Goal: Information Seeking & Learning: Learn about a topic

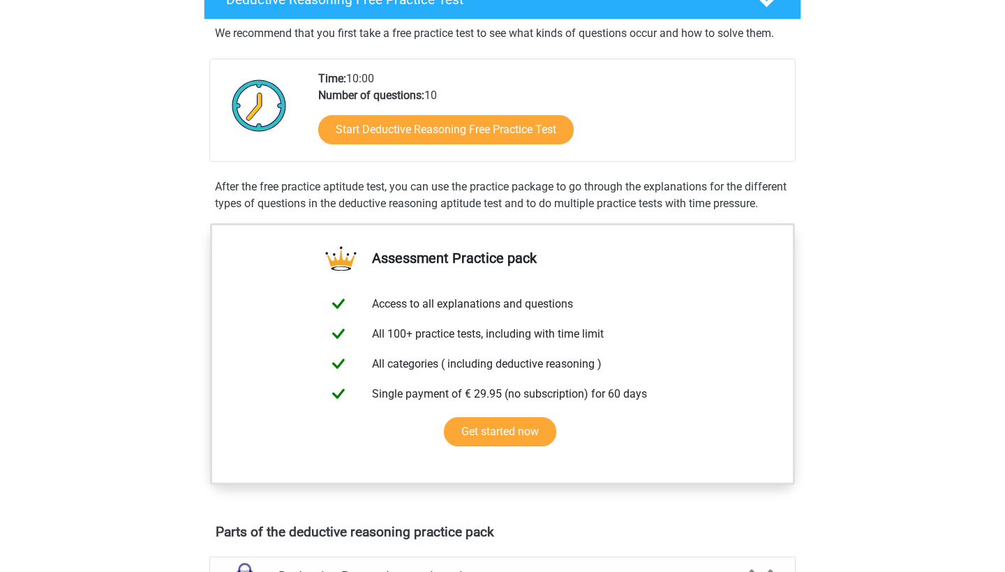
scroll to position [132, 0]
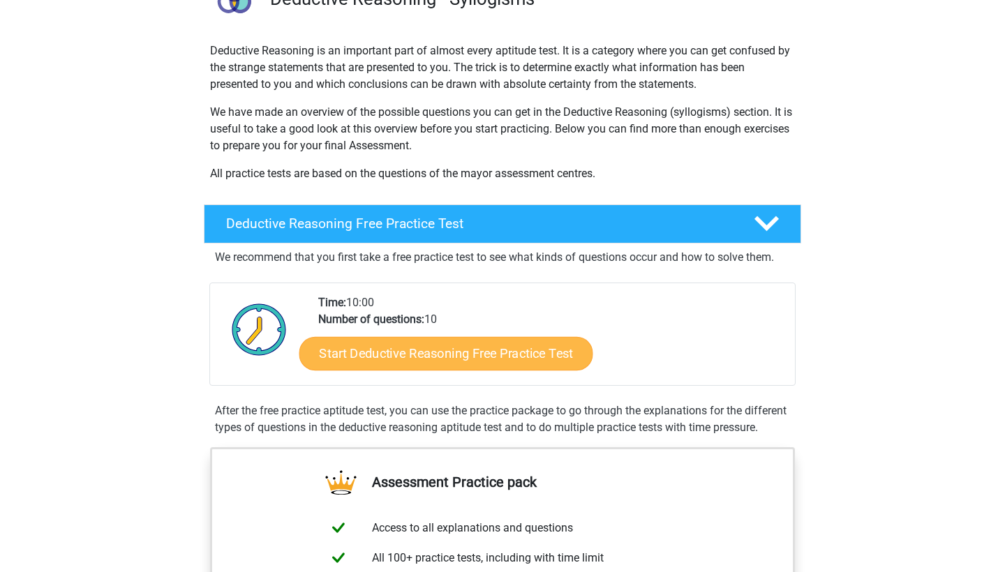
click at [408, 351] on link "Start Deductive Reasoning Free Practice Test" at bounding box center [446, 352] width 294 height 33
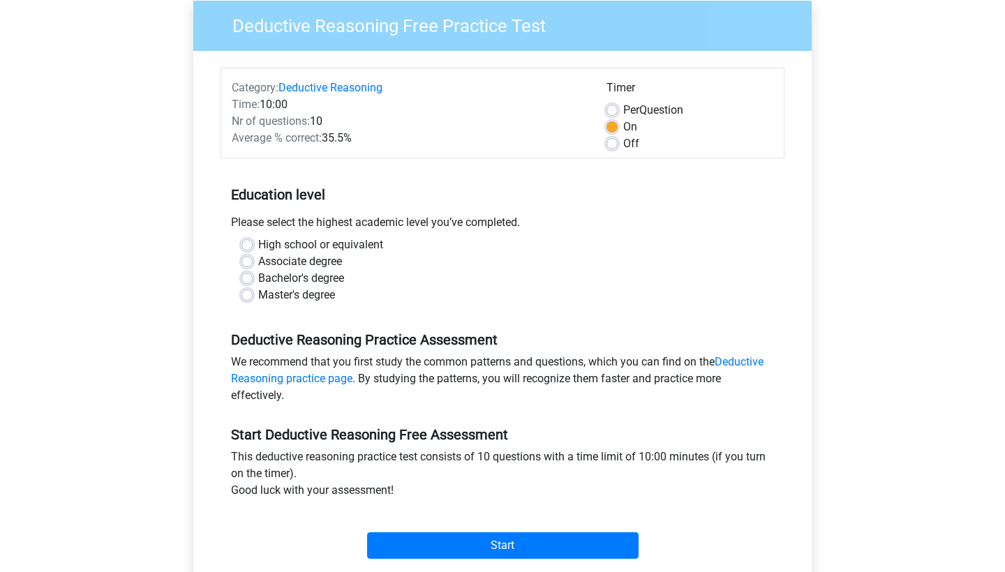
scroll to position [129, 0]
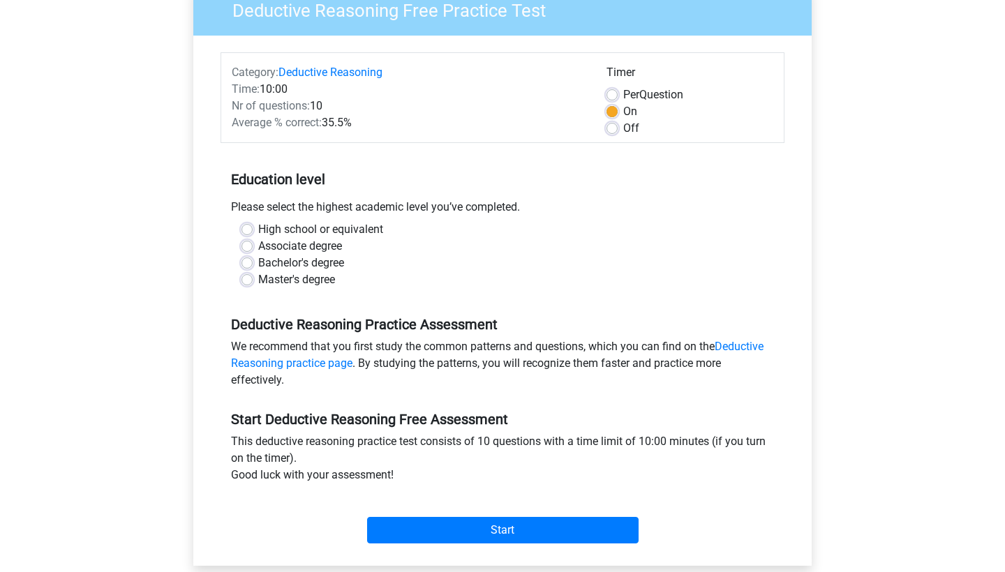
click at [297, 267] on label "Bachelor's degree" at bounding box center [301, 263] width 86 height 17
click at [253, 267] on input "Bachelor's degree" at bounding box center [246, 262] width 11 height 14
radio input "true"
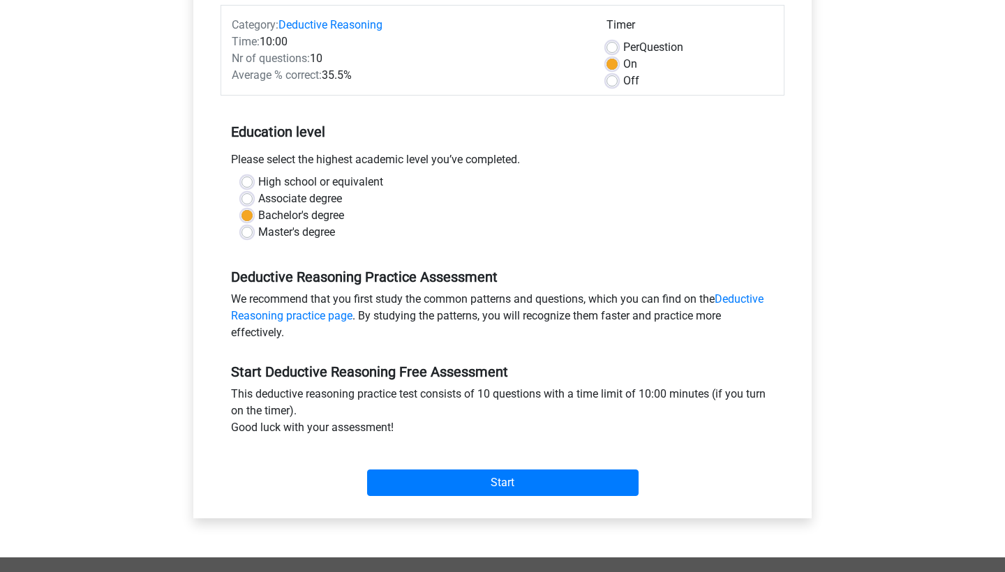
scroll to position [177, 0]
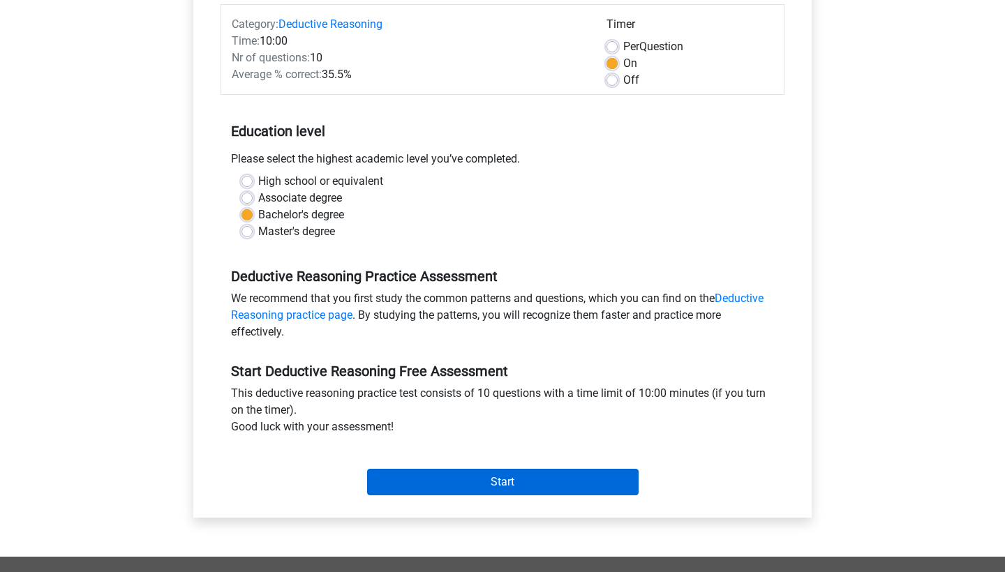
click at [420, 484] on input "Start" at bounding box center [502, 482] width 271 height 27
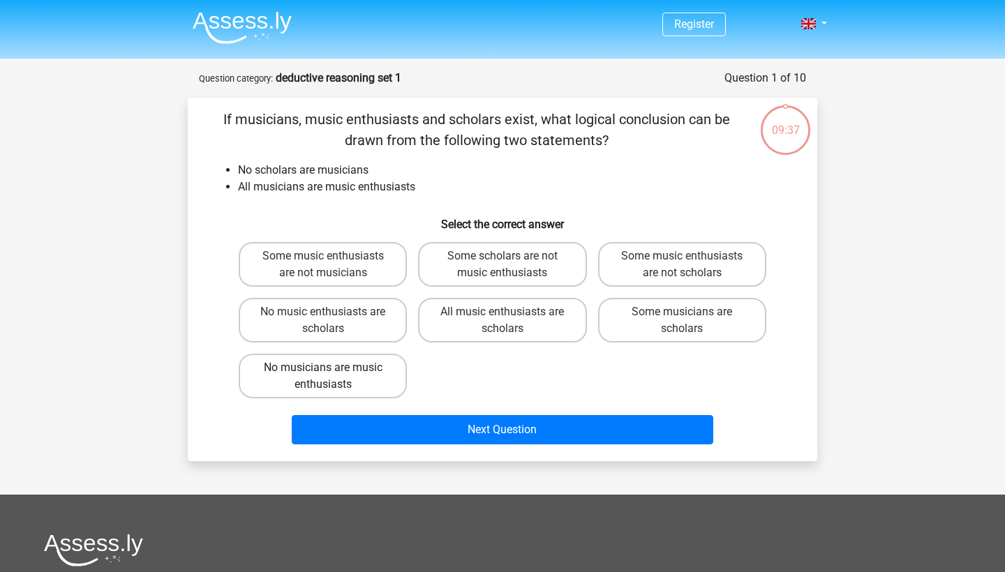
click at [380, 378] on label "No musicians are music enthusiasts" at bounding box center [323, 376] width 168 height 45
click at [332, 377] on input "No musicians are music enthusiasts" at bounding box center [327, 372] width 9 height 9
radio input "true"
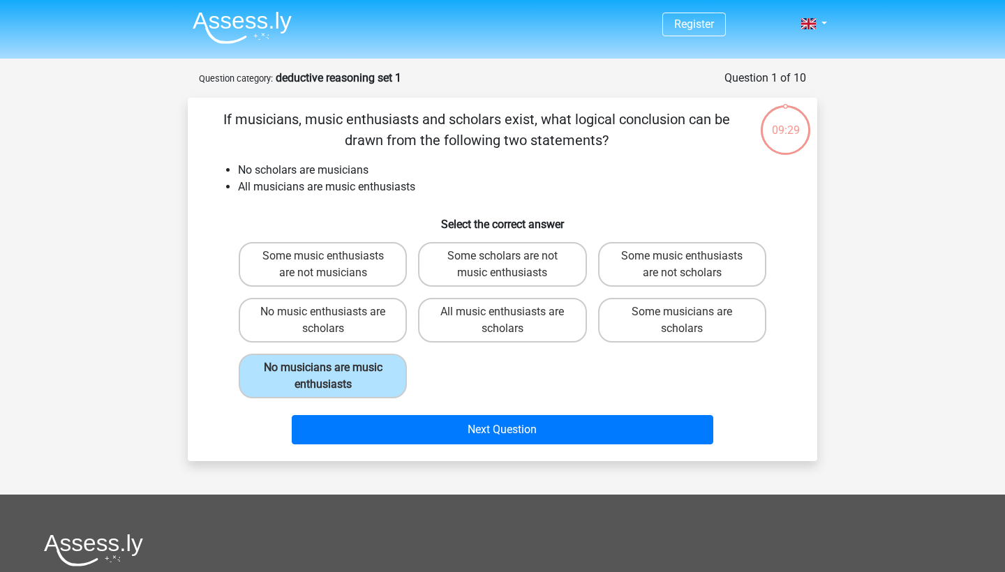
click at [430, 362] on div "Some music enthusiasts are not musicians Some scholars are not music enthusiast…" at bounding box center [502, 320] width 539 height 167
click at [380, 324] on label "No music enthusiasts are scholars" at bounding box center [323, 320] width 168 height 45
click at [332, 321] on input "No music enthusiasts are scholars" at bounding box center [327, 316] width 9 height 9
radio input "true"
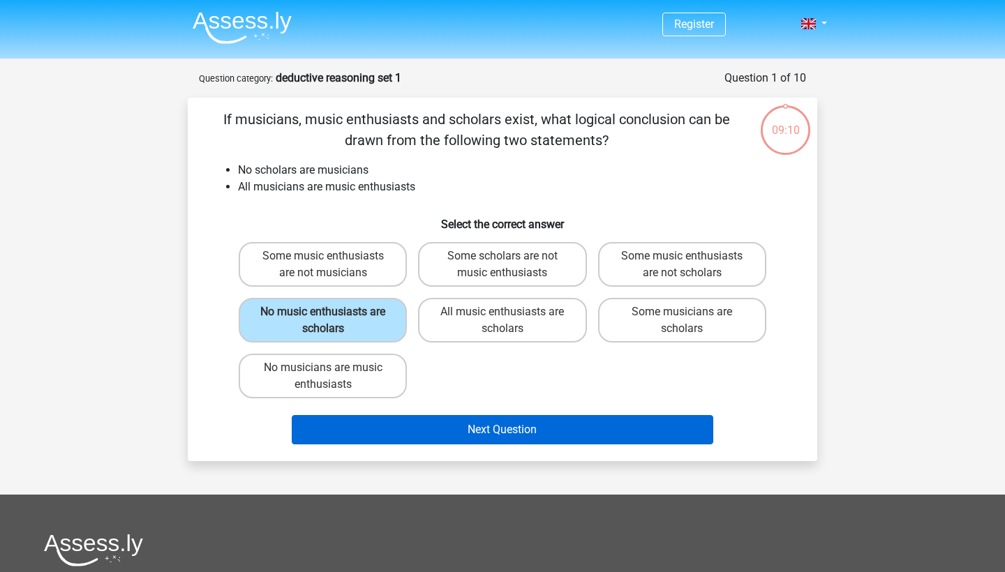
click at [442, 432] on button "Next Question" at bounding box center [503, 429] width 422 height 29
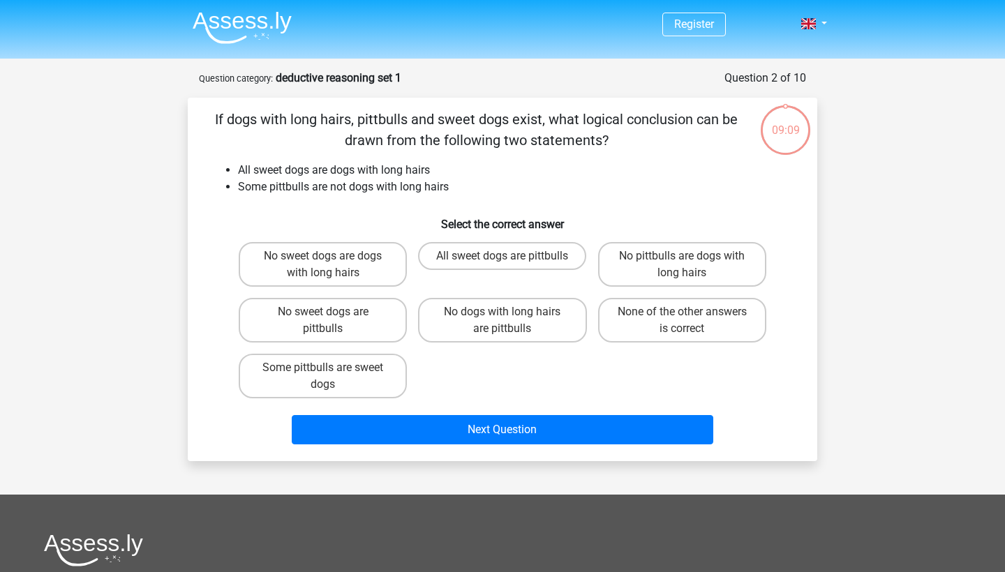
scroll to position [70, 0]
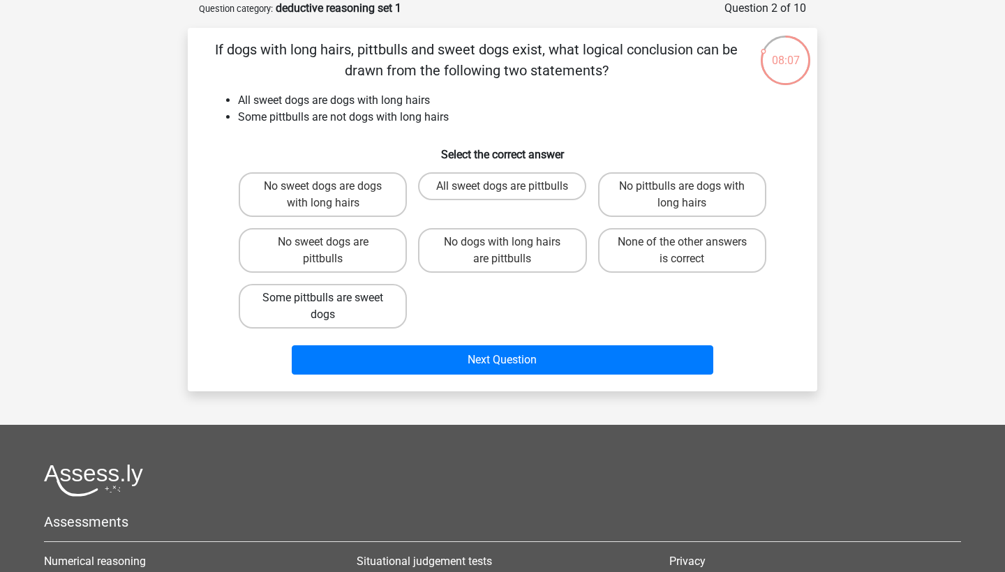
click at [359, 308] on label "Some pittbulls are sweet dogs" at bounding box center [323, 306] width 168 height 45
click at [332, 307] on input "Some pittbulls are sweet dogs" at bounding box center [327, 302] width 9 height 9
radio input "true"
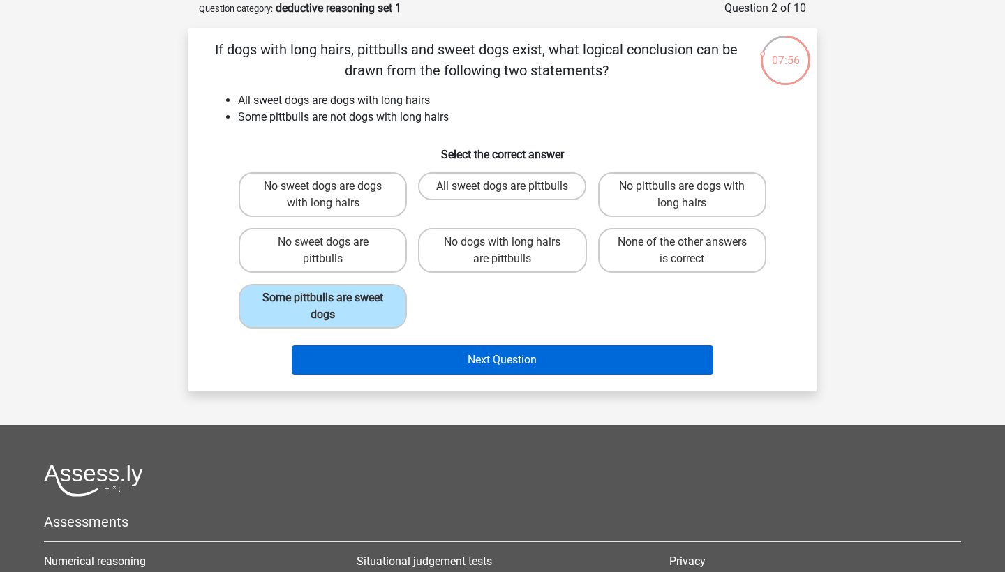
click at [476, 370] on button "Next Question" at bounding box center [503, 359] width 422 height 29
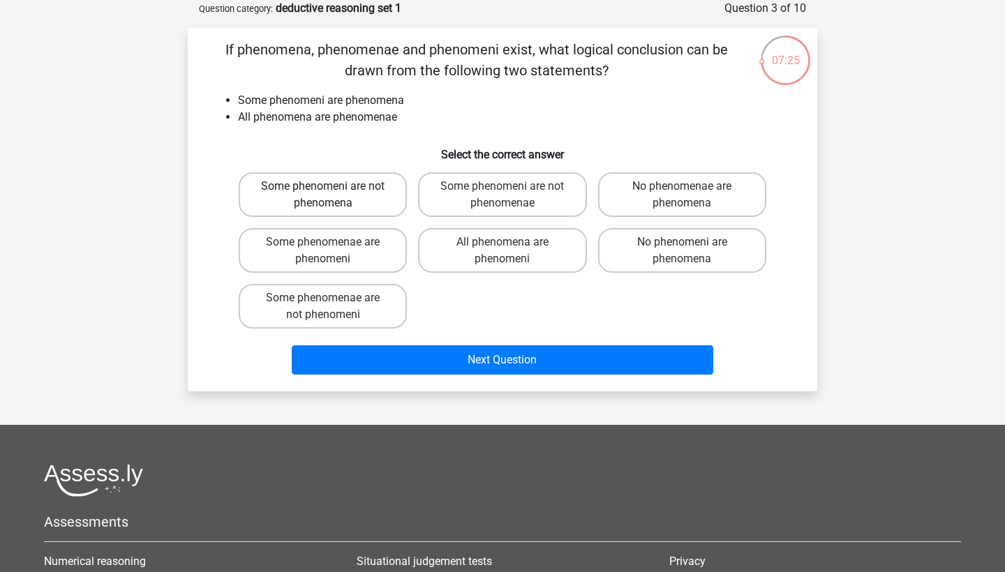
click at [385, 197] on label "Some phenomeni are not phenomena" at bounding box center [323, 194] width 168 height 45
click at [332, 195] on input "Some phenomeni are not phenomena" at bounding box center [327, 190] width 9 height 9
radio input "true"
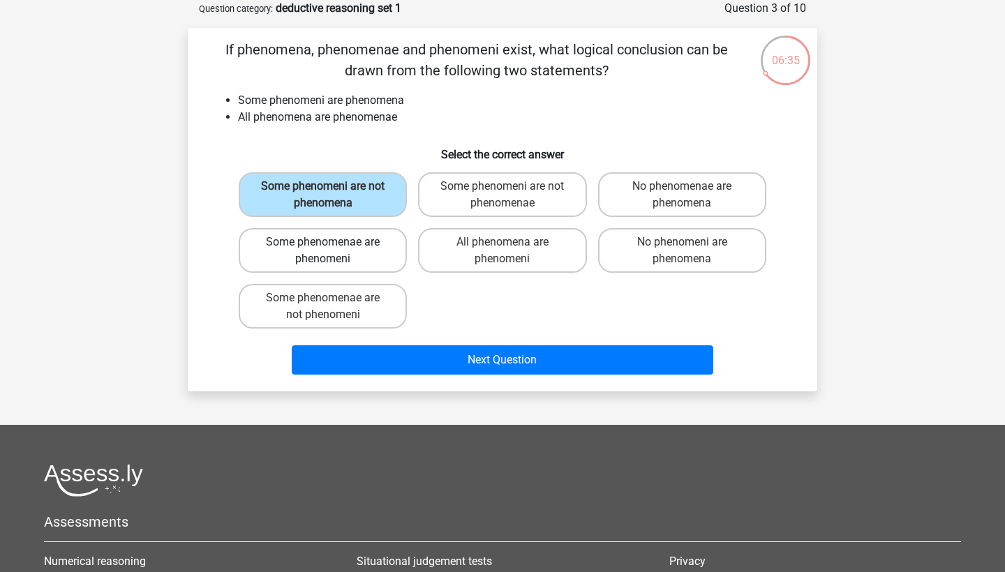
click at [367, 262] on label "Some phenomenae are phenomeni" at bounding box center [323, 250] width 168 height 45
click at [332, 251] on input "Some phenomenae are phenomeni" at bounding box center [327, 246] width 9 height 9
radio input "true"
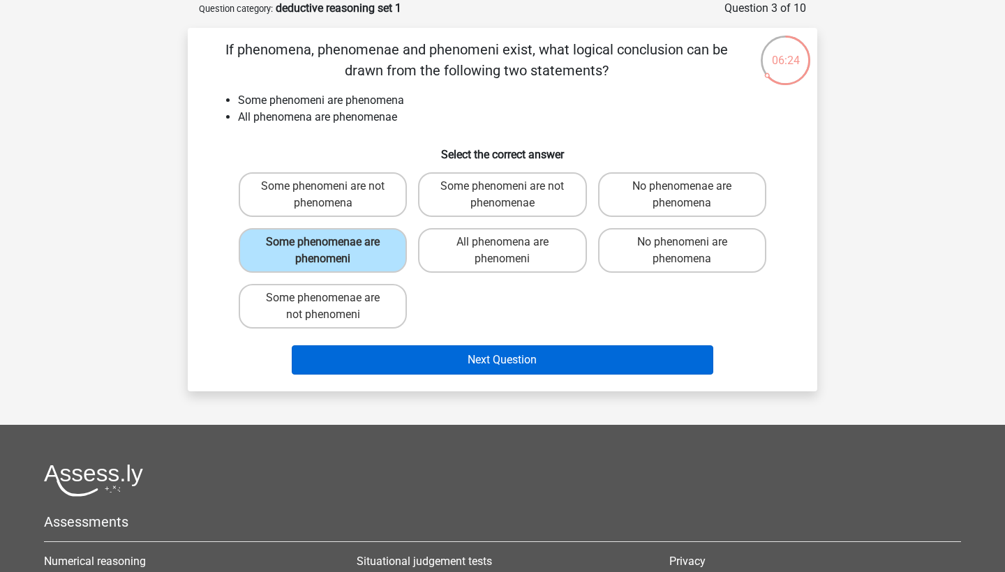
click at [461, 369] on button "Next Question" at bounding box center [503, 359] width 422 height 29
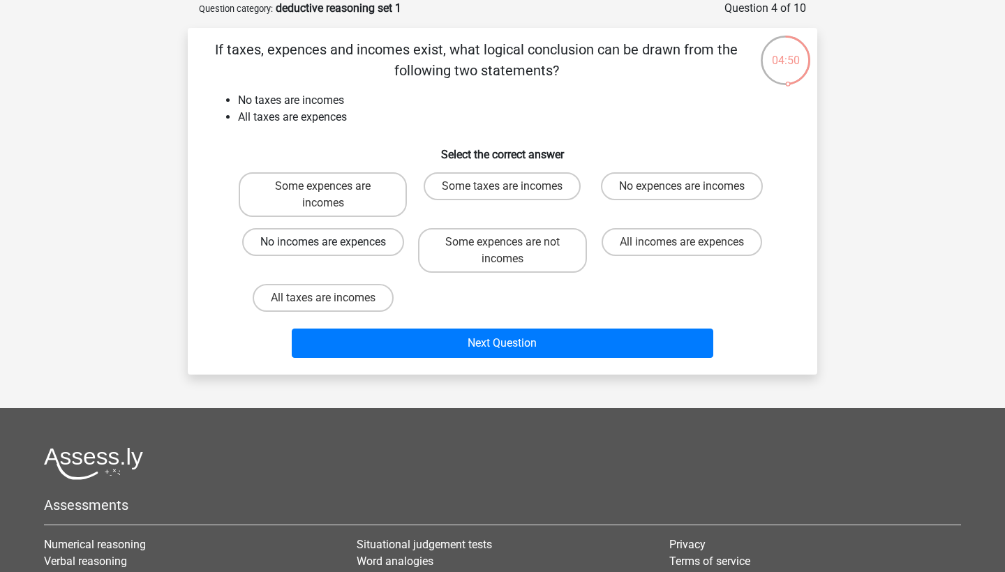
click at [380, 244] on label "No incomes are expences" at bounding box center [323, 242] width 162 height 28
click at [332, 244] on input "No incomes are expences" at bounding box center [327, 246] width 9 height 9
radio input "true"
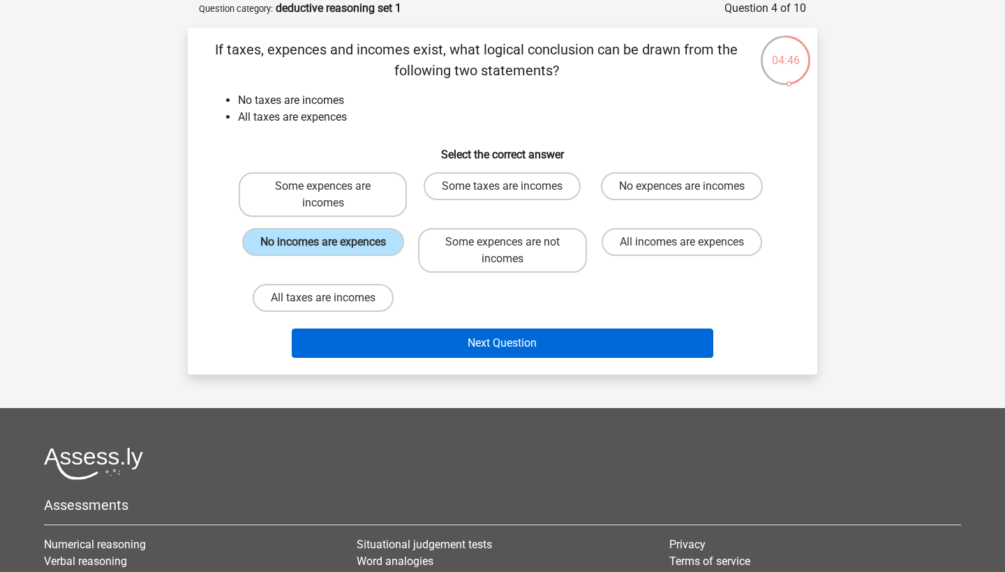
click at [415, 343] on button "Next Question" at bounding box center [503, 343] width 422 height 29
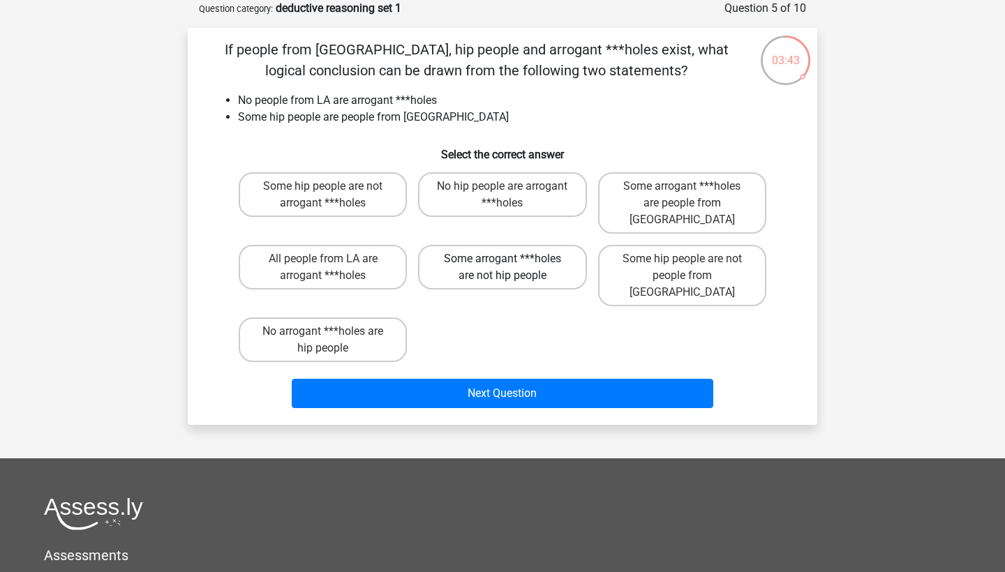
click at [463, 259] on label "Some arrogant ***holes are not hip people" at bounding box center [502, 267] width 168 height 45
click at [502, 259] on input "Some arrogant ***holes are not hip people" at bounding box center [506, 263] width 9 height 9
radio input "true"
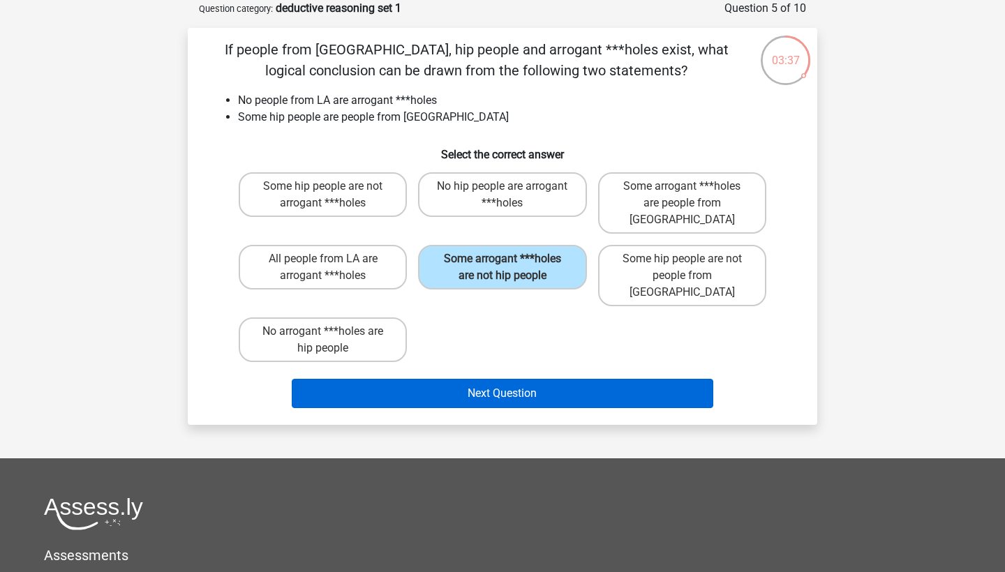
click at [438, 379] on button "Next Question" at bounding box center [503, 393] width 422 height 29
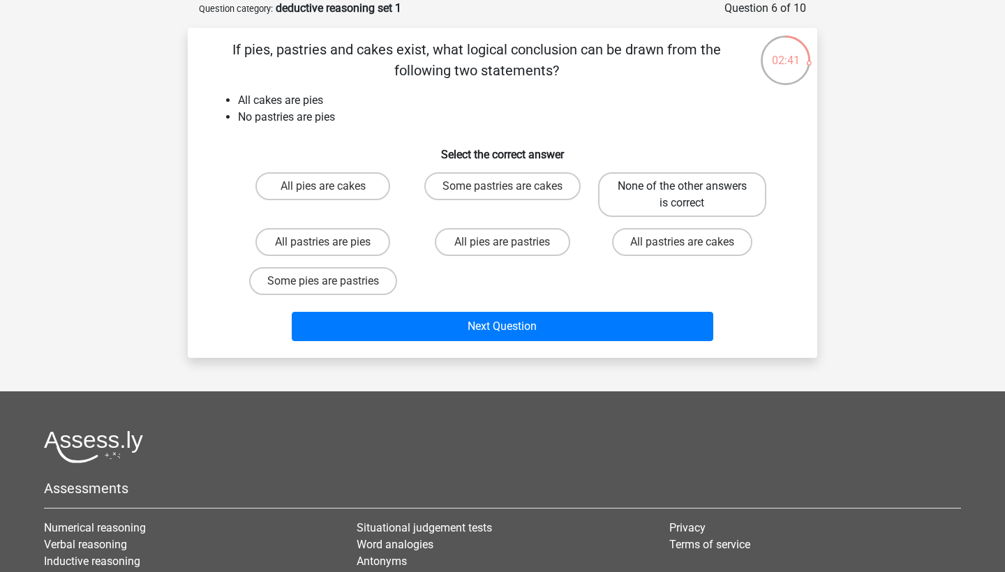
click at [641, 200] on label "None of the other answers is correct" at bounding box center [682, 194] width 168 height 45
click at [682, 195] on input "None of the other answers is correct" at bounding box center [686, 190] width 9 height 9
radio input "true"
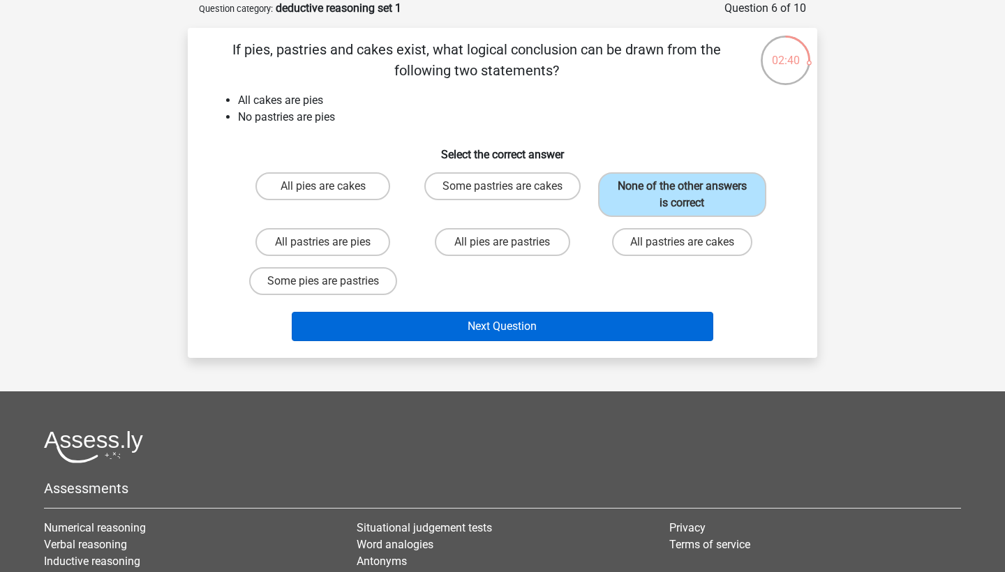
click at [613, 315] on button "Next Question" at bounding box center [503, 326] width 422 height 29
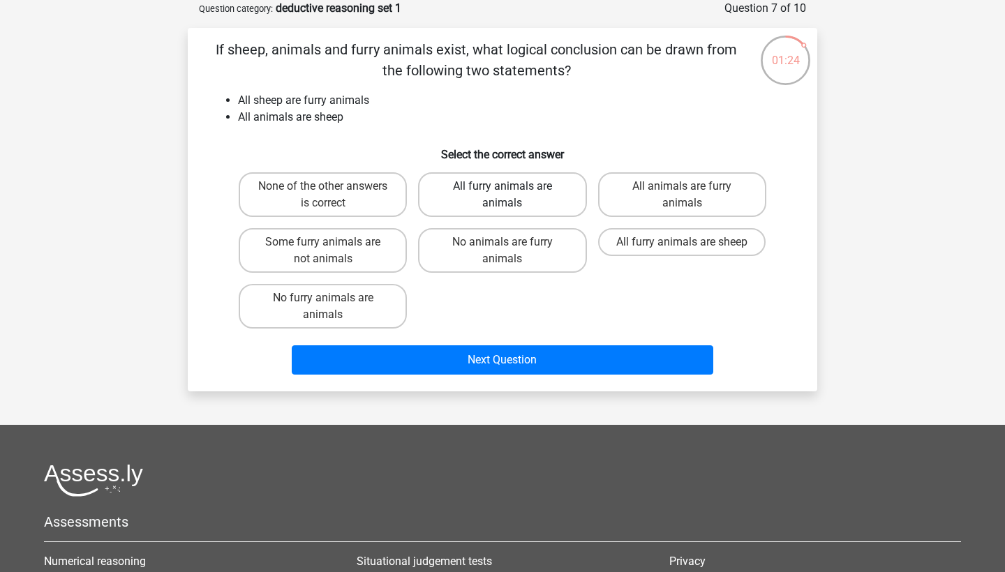
click at [503, 205] on label "All furry animals are animals" at bounding box center [502, 194] width 168 height 45
click at [503, 195] on input "All furry animals are animals" at bounding box center [506, 190] width 9 height 9
radio input "true"
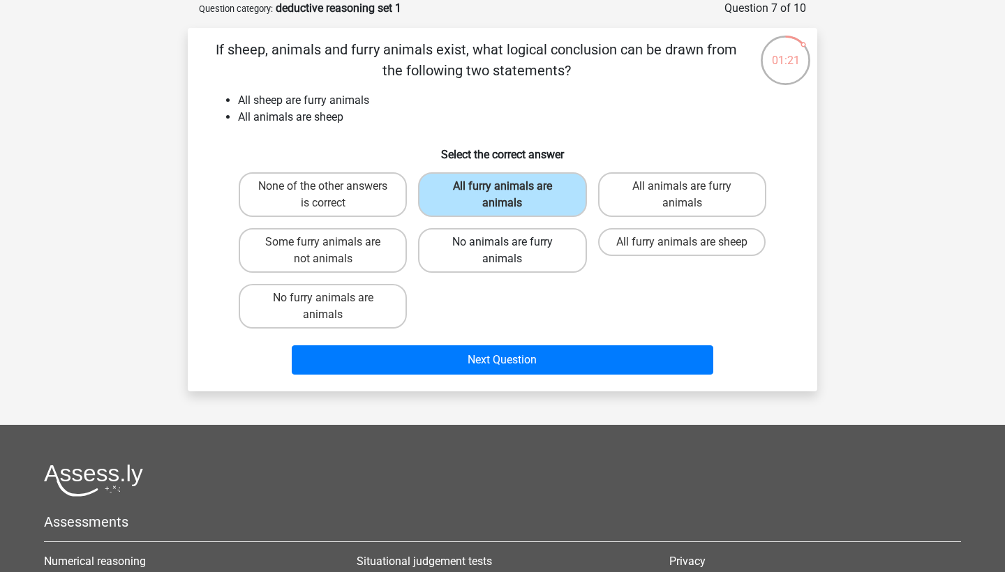
click at [506, 241] on label "No animals are furry animals" at bounding box center [502, 250] width 168 height 45
click at [506, 242] on input "No animals are furry animals" at bounding box center [506, 246] width 9 height 9
radio input "true"
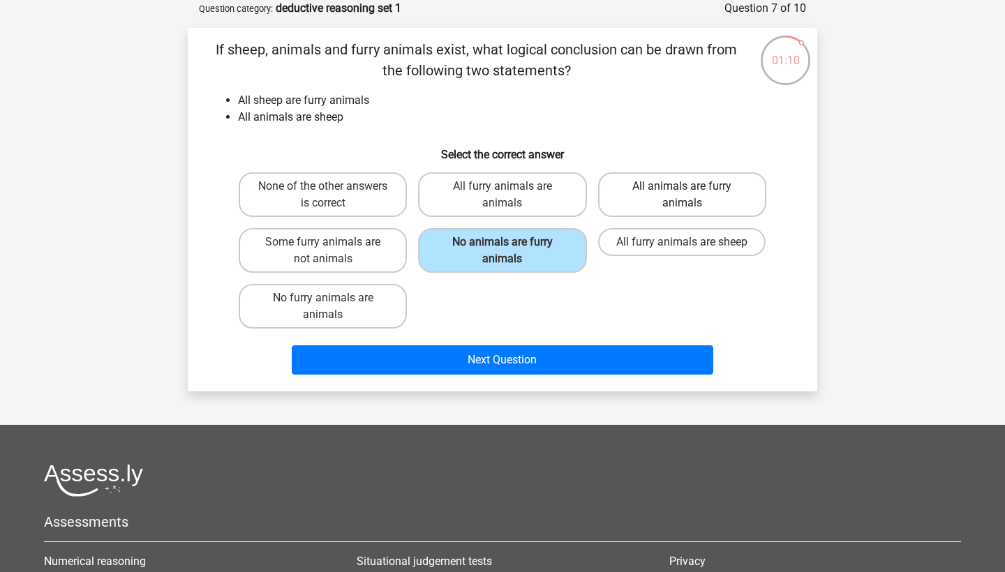
click at [645, 199] on label "All animals are furry animals" at bounding box center [682, 194] width 168 height 45
click at [682, 195] on input "All animals are furry animals" at bounding box center [686, 190] width 9 height 9
radio input "true"
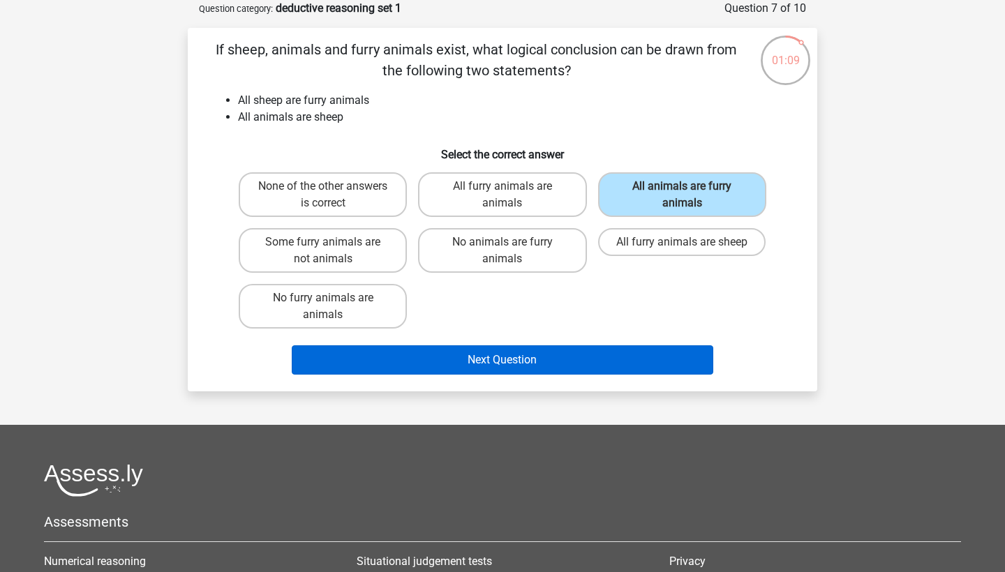
click at [589, 359] on button "Next Question" at bounding box center [503, 359] width 422 height 29
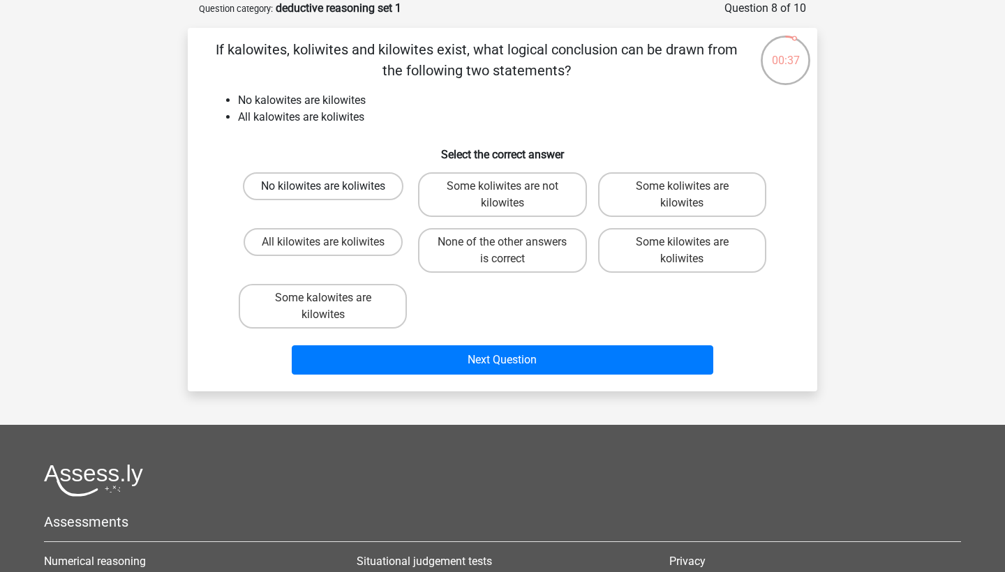
click at [357, 194] on label "No kilowites are koliwites" at bounding box center [323, 186] width 161 height 28
click at [332, 194] on input "No kilowites are koliwites" at bounding box center [327, 190] width 9 height 9
radio input "true"
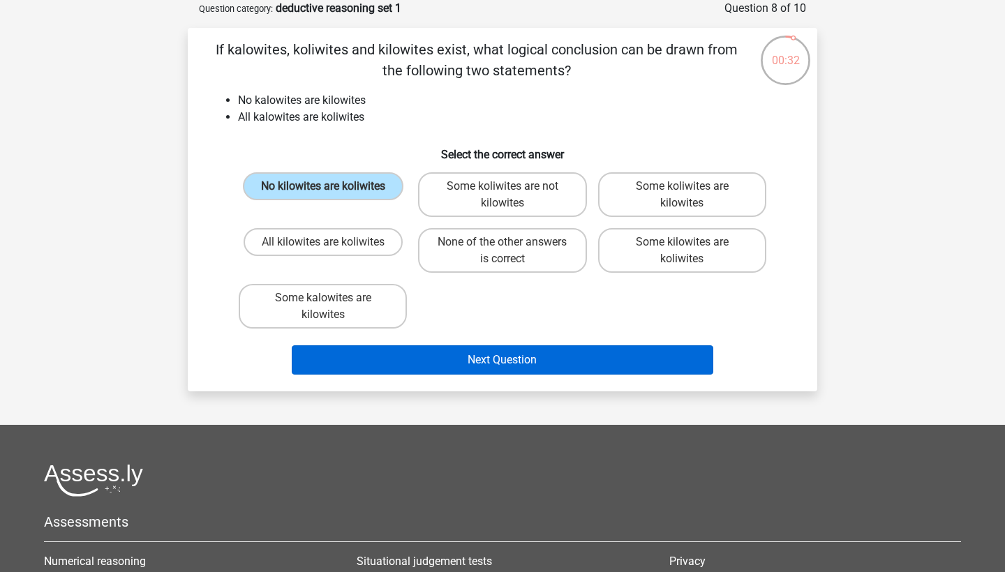
click at [506, 360] on button "Next Question" at bounding box center [503, 359] width 422 height 29
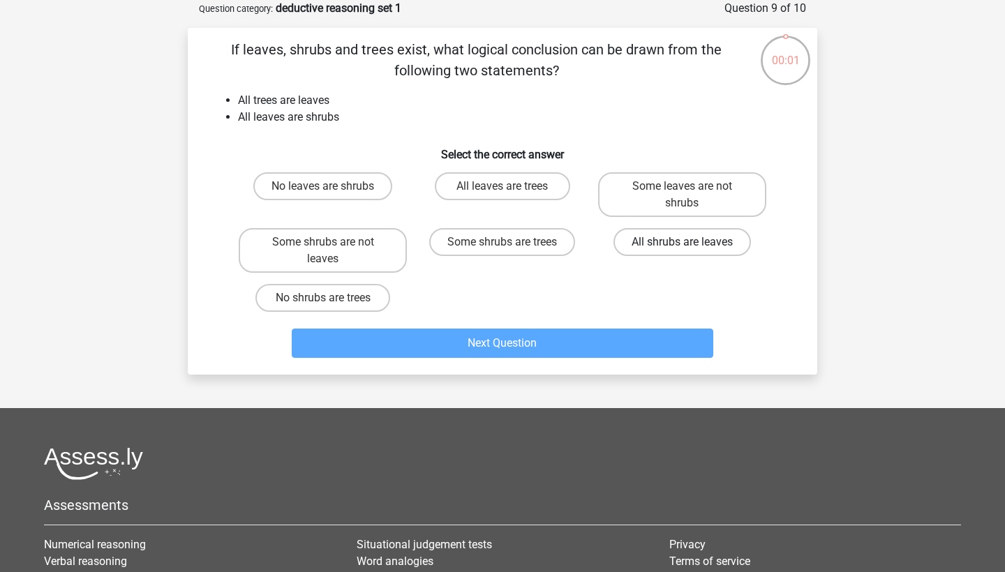
click at [683, 237] on label "All shrubs are leaves" at bounding box center [681, 242] width 137 height 28
click at [683, 242] on input "All shrubs are leaves" at bounding box center [686, 246] width 9 height 9
radio input "true"
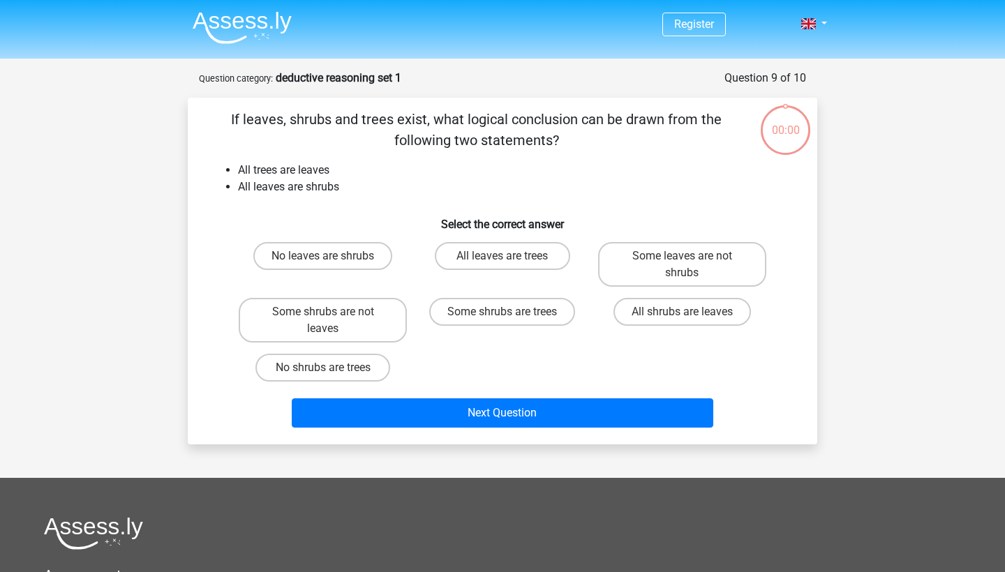
scroll to position [70, 0]
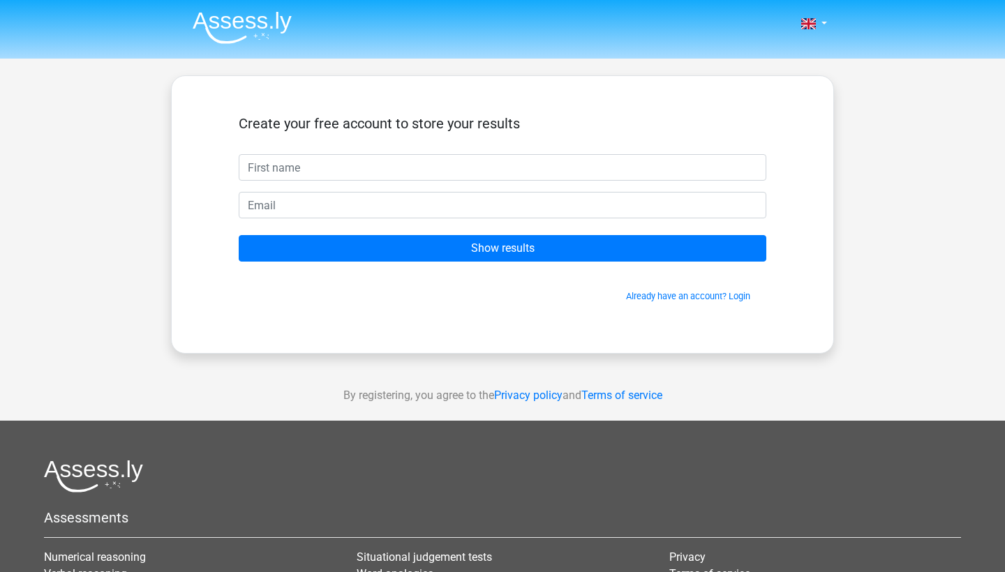
scroll to position [70, 0]
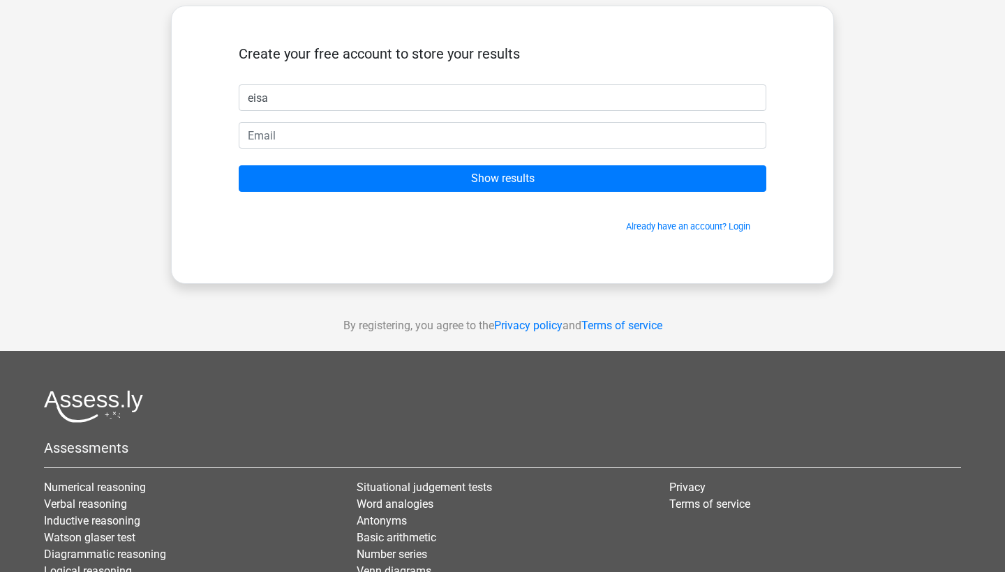
type input "eisa"
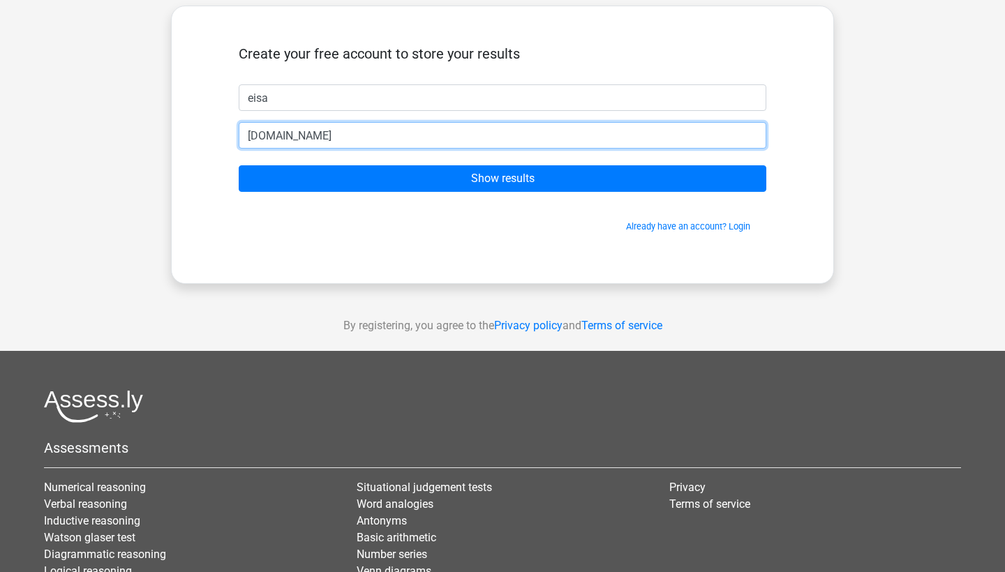
click at [502, 179] on input "Show results" at bounding box center [503, 178] width 528 height 27
type input "w"
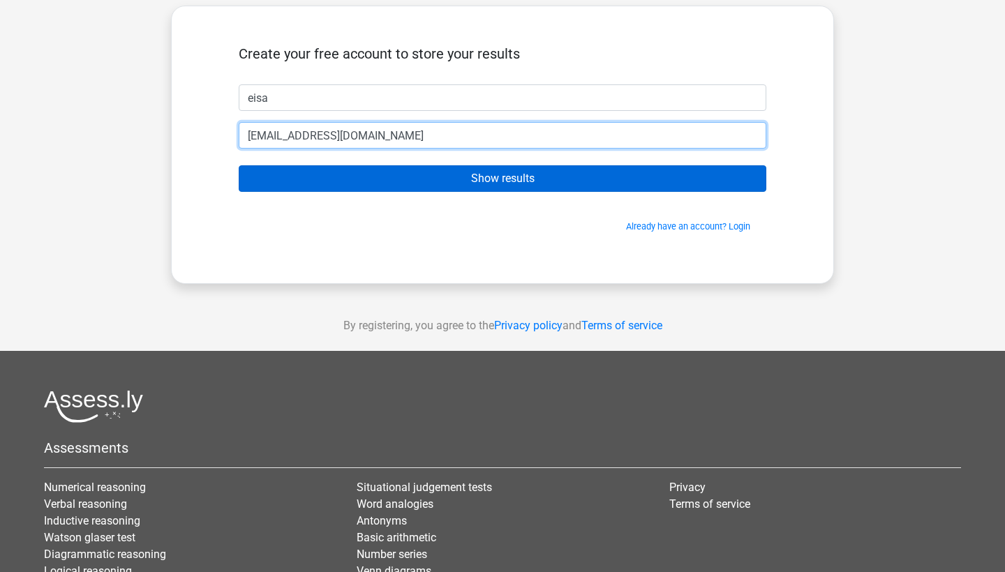
type input "[EMAIL_ADDRESS][DOMAIN_NAME]"
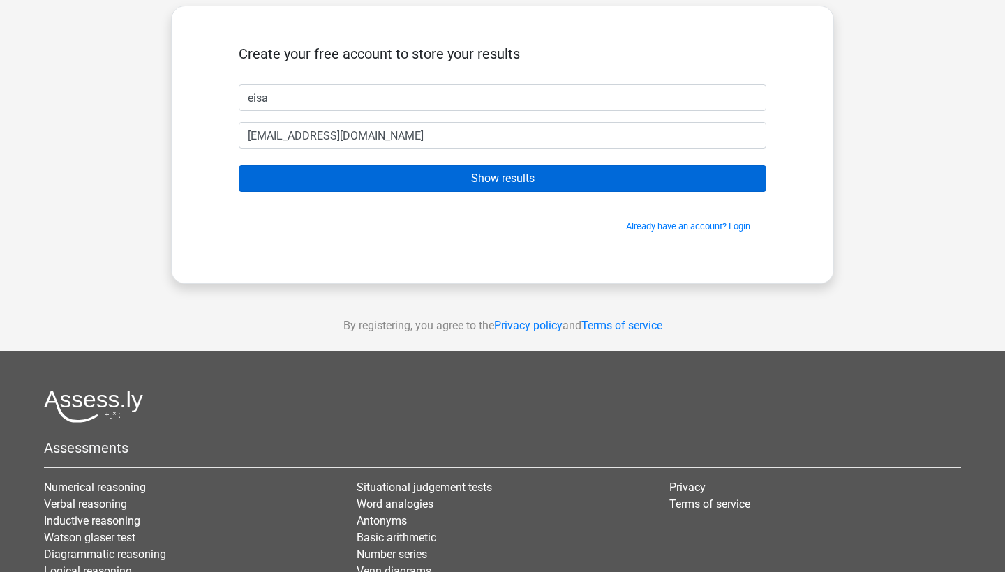
click at [638, 191] on input "Show results" at bounding box center [503, 178] width 528 height 27
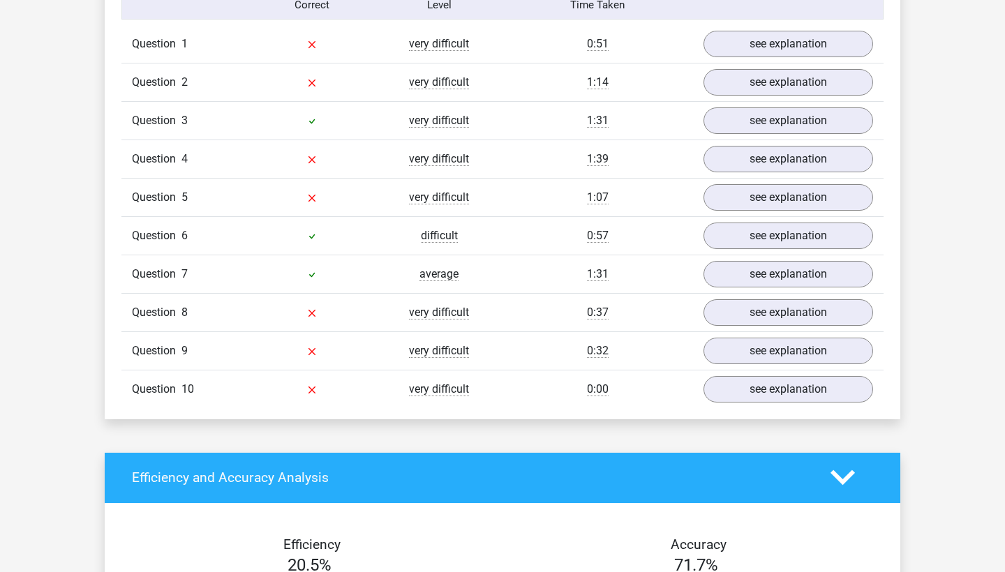
scroll to position [1077, 0]
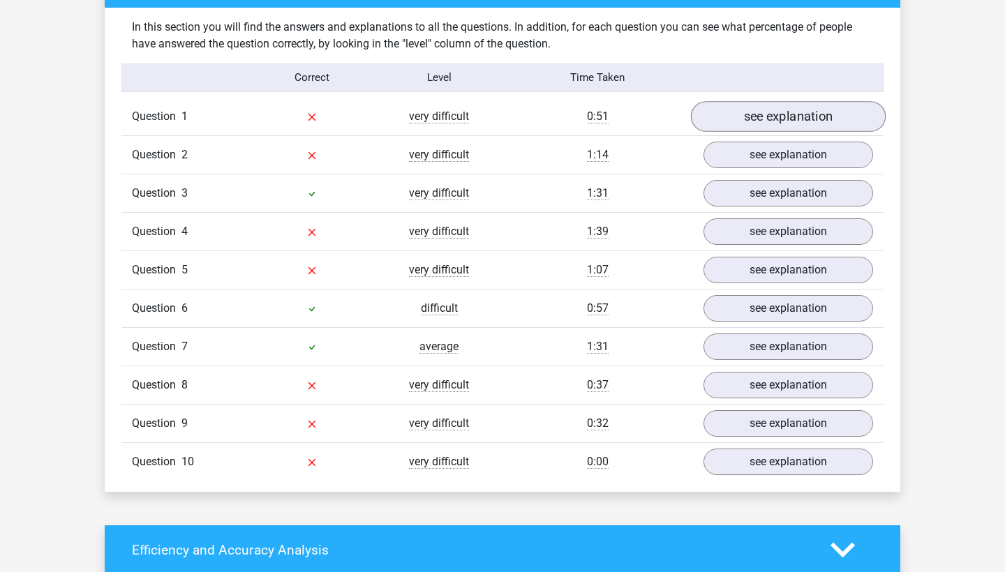
click at [800, 119] on link "see explanation" at bounding box center [788, 116] width 195 height 31
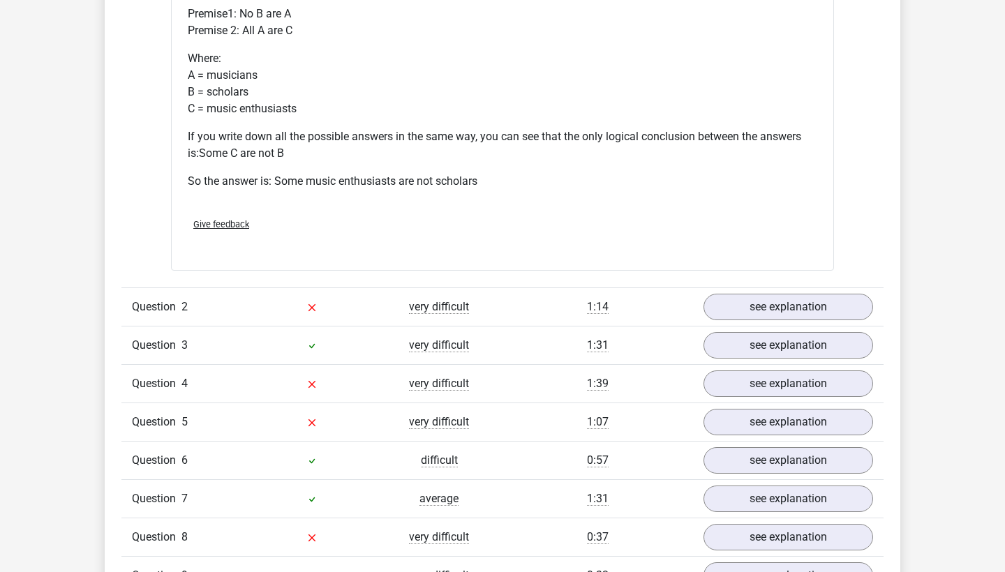
scroll to position [1497, 0]
click at [854, 300] on link "see explanation" at bounding box center [788, 307] width 195 height 31
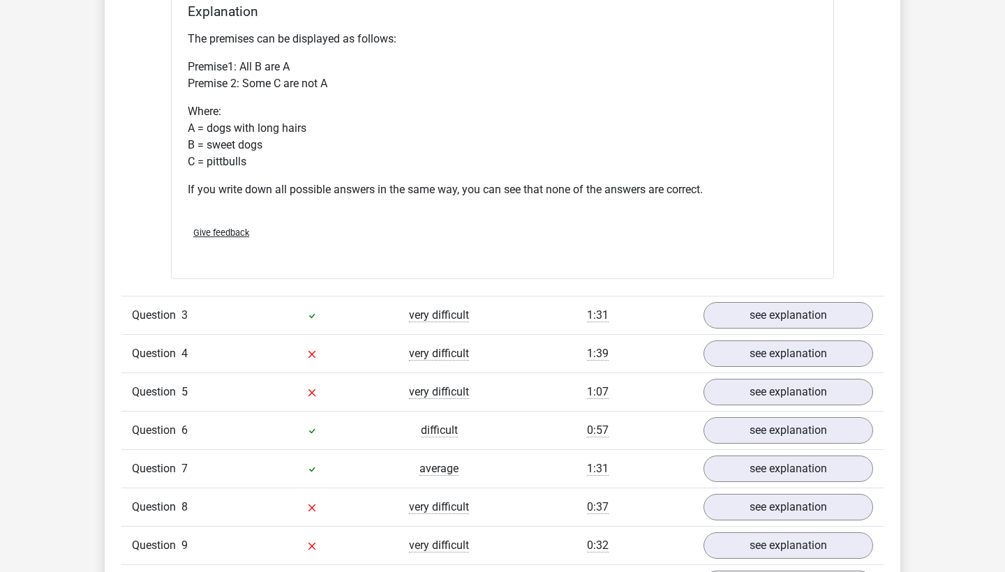
scroll to position [2128, 0]
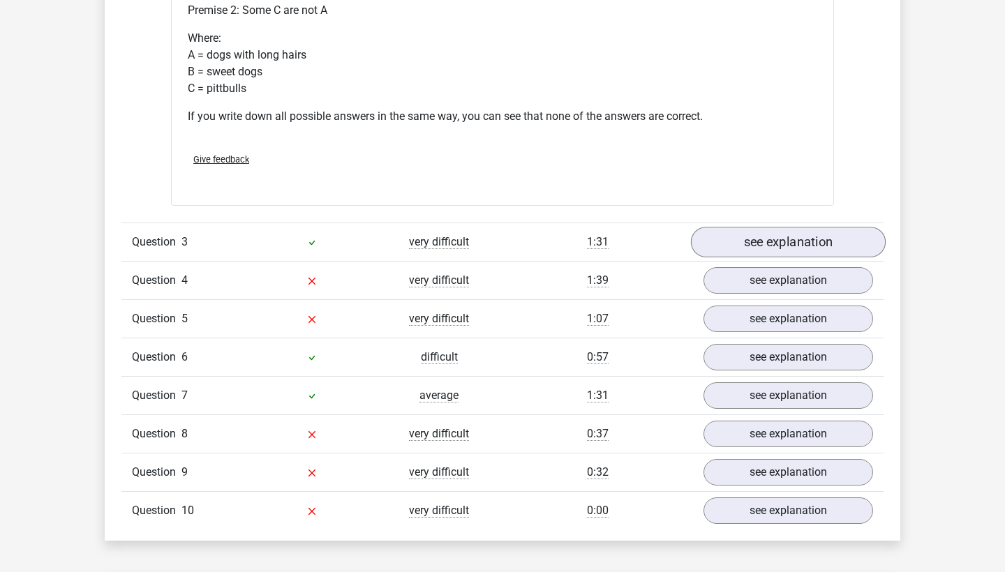
click at [770, 233] on link "see explanation" at bounding box center [788, 243] width 195 height 31
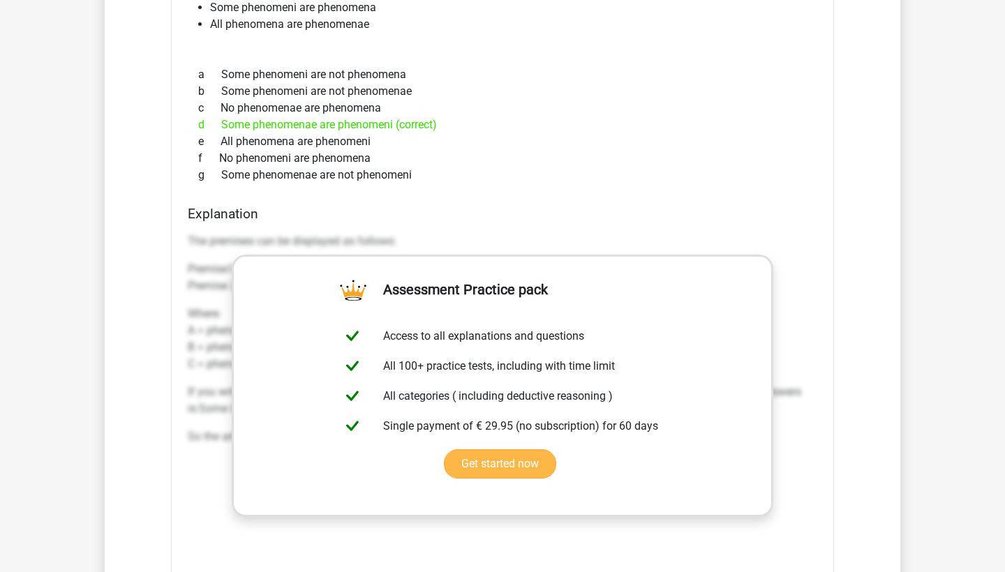
scroll to position [2429, 0]
click at [793, 191] on div "If phenomena, phenomenae and phenomeni exist, what logical conclusion can be dr…" at bounding box center [502, 343] width 663 height 734
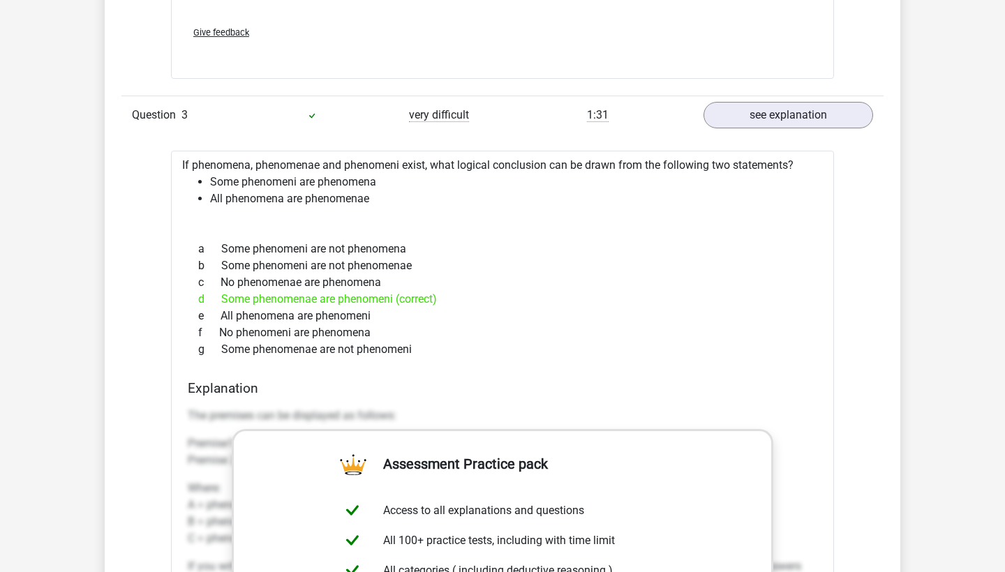
scroll to position [2188, 0]
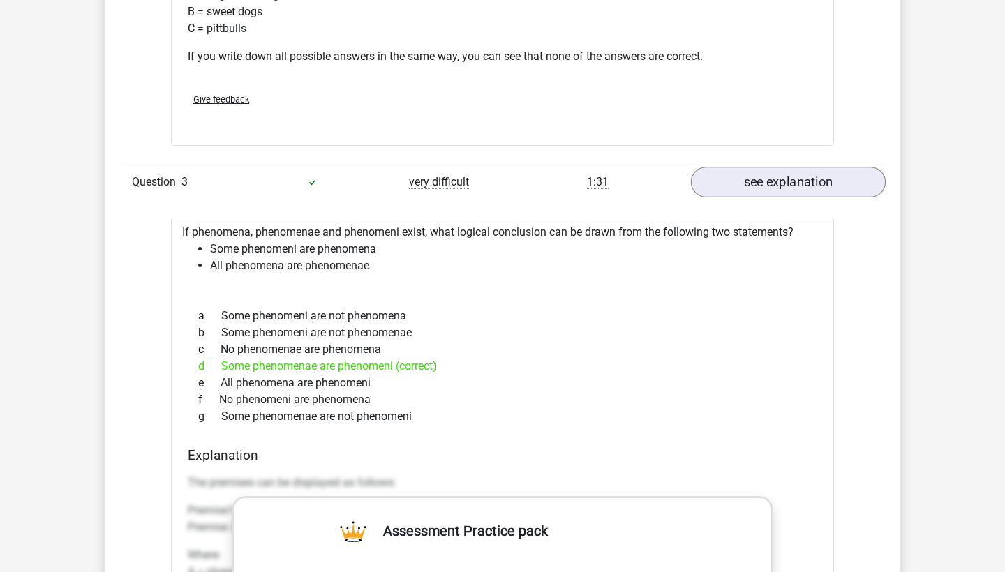
click at [826, 181] on link "see explanation" at bounding box center [788, 182] width 195 height 31
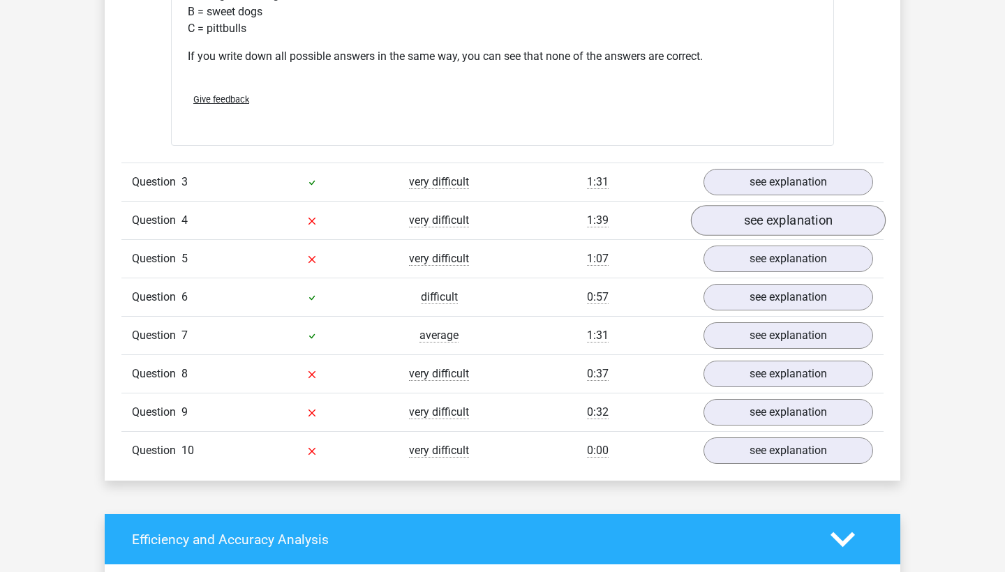
click at [816, 228] on link "see explanation" at bounding box center [788, 221] width 195 height 31
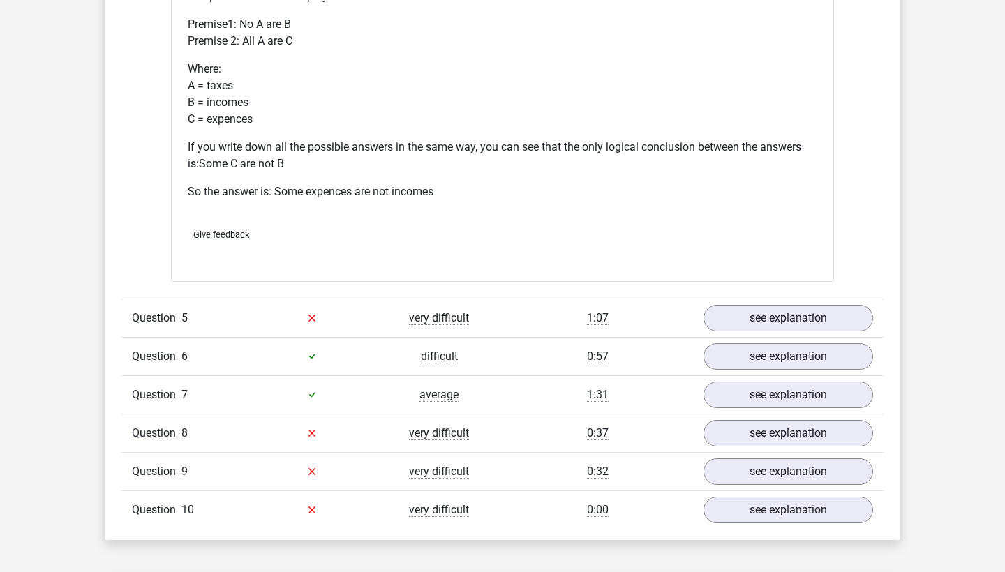
scroll to position [2702, 0]
click at [784, 358] on link "see explanation" at bounding box center [788, 356] width 195 height 31
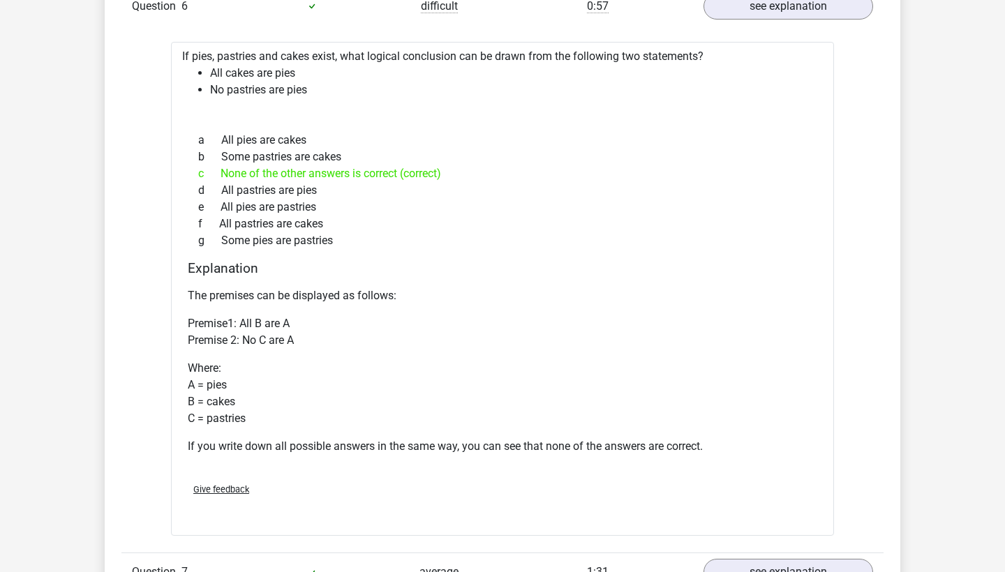
scroll to position [3050, 0]
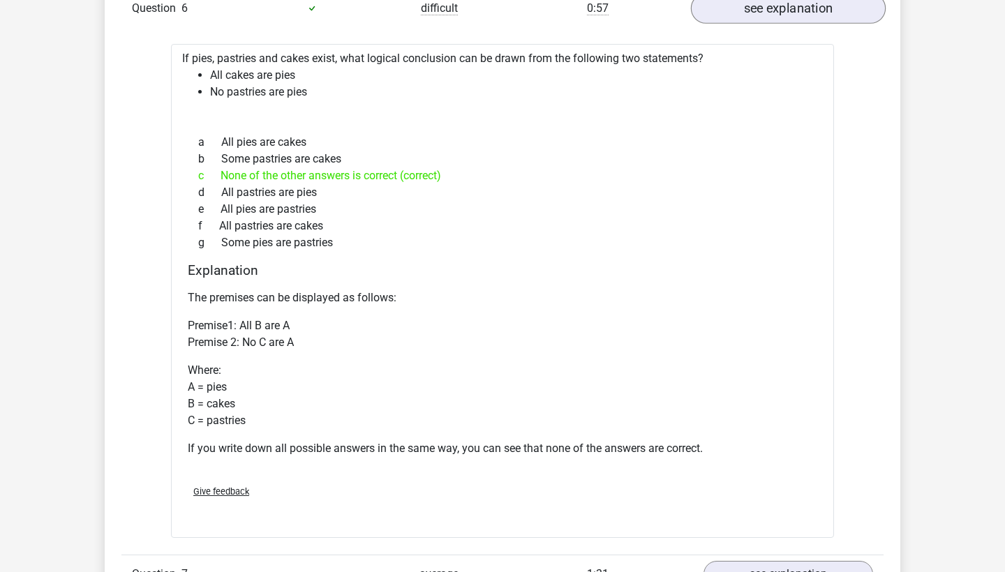
click at [798, 17] on link "see explanation" at bounding box center [788, 8] width 195 height 31
